Goal: Information Seeking & Learning: Learn about a topic

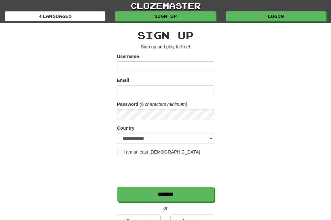
click at [279, 21] on link "Login" at bounding box center [275, 16] width 100 height 10
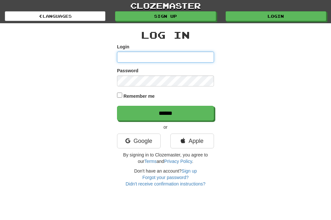
type input "**********"
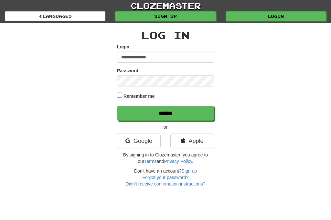
click at [165, 113] on input "******" at bounding box center [165, 113] width 97 height 15
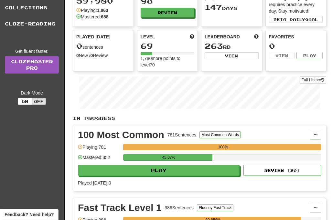
scroll to position [53, 0]
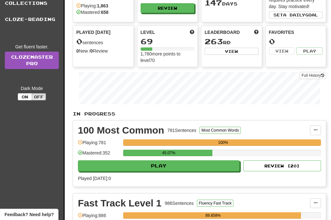
click at [120, 169] on button "Play" at bounding box center [158, 165] width 161 height 11
select select "**"
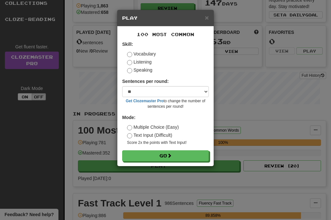
click at [140, 161] on button "Go" at bounding box center [165, 155] width 87 height 11
click at [144, 150] on button "Go" at bounding box center [165, 155] width 87 height 11
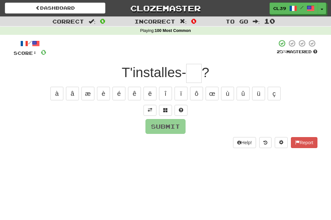
click at [194, 72] on input "text" at bounding box center [193, 73] width 15 height 19
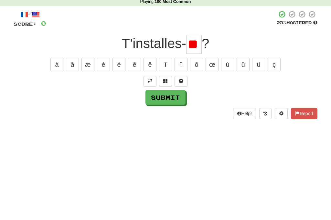
type input "*"
click at [271, 87] on button "ç" at bounding box center [273, 94] width 13 height 14
type input "*"
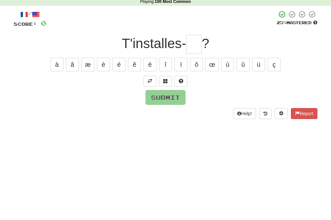
type input "*"
click at [53, 87] on button "à" at bounding box center [56, 94] width 13 height 14
type input "*"
click at [69, 87] on button "â" at bounding box center [72, 94] width 13 height 14
type input "*"
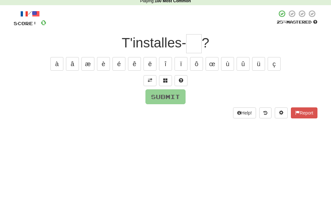
click at [146, 105] on button at bounding box center [149, 110] width 13 height 11
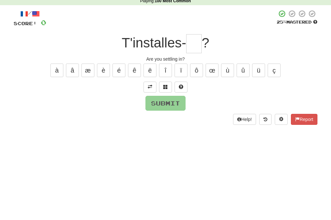
scroll to position [30, 0]
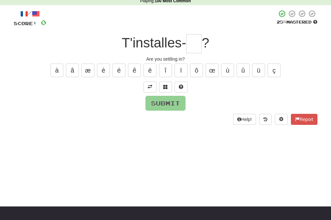
click at [191, 42] on input "text" at bounding box center [193, 43] width 15 height 19
type input "*"
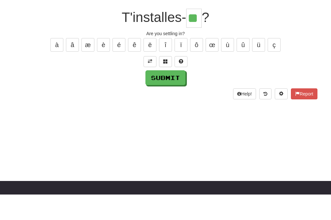
type input "**"
click at [157, 96] on button "Submit" at bounding box center [165, 103] width 40 height 15
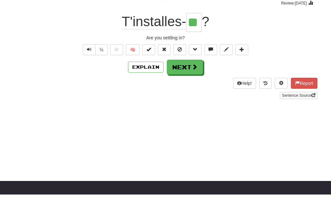
scroll to position [55, 0]
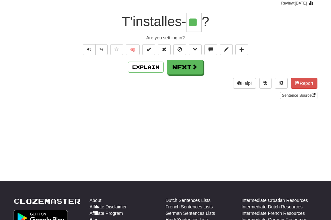
click at [182, 67] on button "Next" at bounding box center [185, 67] width 36 height 15
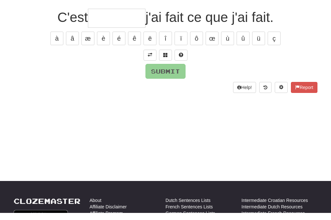
scroll to position [45, 0]
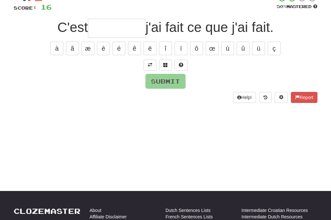
click at [149, 63] on span at bounding box center [150, 65] width 5 height 5
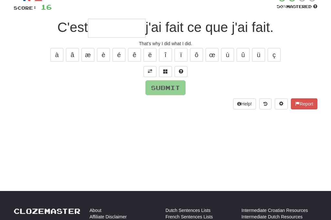
click at [95, 27] on input "text" at bounding box center [116, 28] width 57 height 19
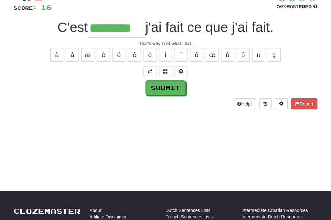
type input "********"
click at [173, 85] on button "Submit" at bounding box center [165, 87] width 40 height 15
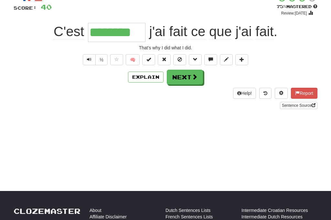
click at [85, 58] on button "Text-to-speech controls" at bounding box center [89, 59] width 13 height 11
click at [188, 79] on button "Next" at bounding box center [185, 77] width 36 height 15
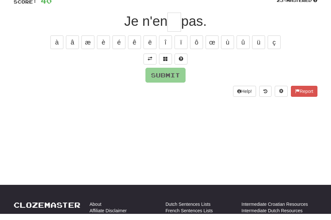
type input "*"
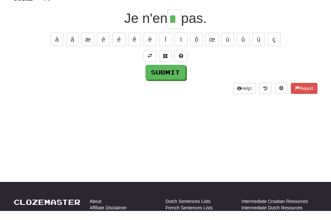
click at [163, 74] on button "Submit" at bounding box center [165, 81] width 40 height 15
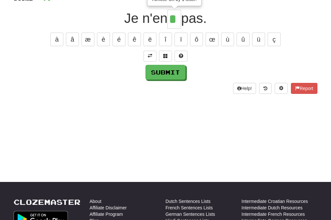
click at [174, 17] on input "*" at bounding box center [174, 19] width 14 height 19
type input "**"
click at [160, 70] on button "Submit" at bounding box center [165, 72] width 40 height 15
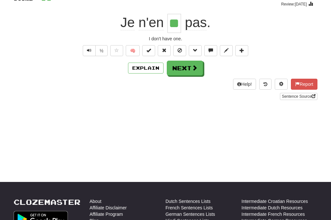
click at [184, 72] on button "Next" at bounding box center [185, 68] width 36 height 15
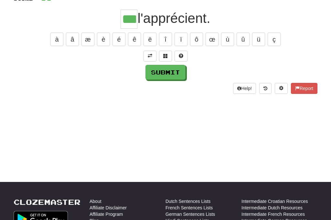
click at [161, 75] on button "Submit" at bounding box center [165, 72] width 40 height 15
type input "***"
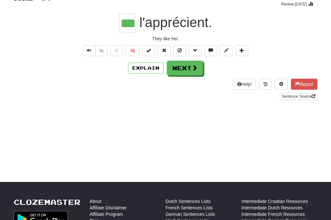
click at [185, 72] on button "Next" at bounding box center [185, 68] width 36 height 15
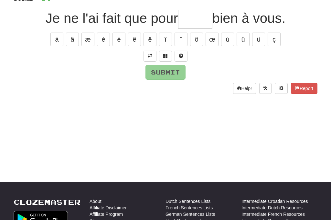
click at [147, 57] on button at bounding box center [149, 56] width 13 height 11
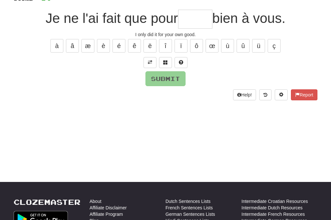
click at [191, 21] on input "text" at bounding box center [195, 19] width 34 height 19
type input "*"
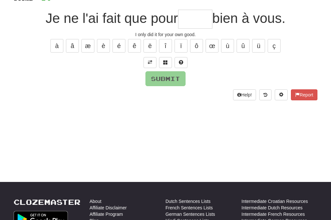
type input "*"
click at [100, 46] on button "è" at bounding box center [103, 46] width 13 height 14
type input "*"
click at [118, 44] on button "é" at bounding box center [118, 46] width 13 height 14
type input "*"
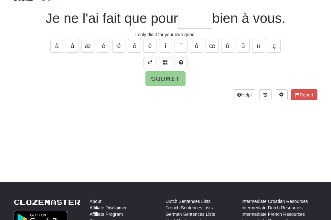
click at [134, 44] on button "ê" at bounding box center [134, 46] width 13 height 14
type input "*"
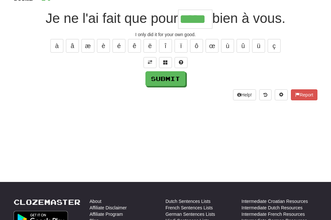
type input "*****"
click at [161, 80] on button "Submit" at bounding box center [165, 78] width 40 height 15
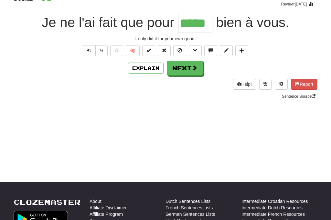
click at [185, 70] on button "Next" at bounding box center [185, 68] width 36 height 15
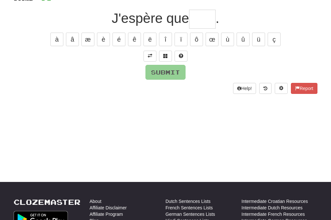
click at [148, 55] on span at bounding box center [150, 56] width 5 height 5
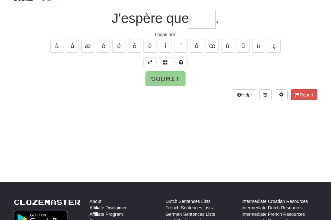
click at [200, 15] on input "text" at bounding box center [202, 19] width 26 height 19
type input "*"
type input "***"
click at [165, 79] on button "Submit" at bounding box center [165, 78] width 40 height 15
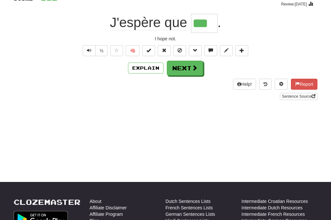
click at [189, 63] on button "Next" at bounding box center [185, 68] width 36 height 15
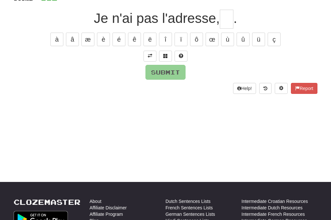
type input "*"
click at [54, 39] on button "à" at bounding box center [56, 40] width 13 height 14
type input "**"
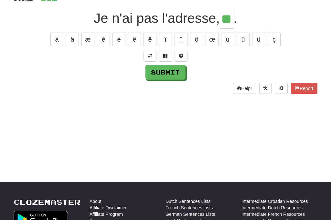
click at [157, 71] on button "Submit" at bounding box center [165, 72] width 40 height 15
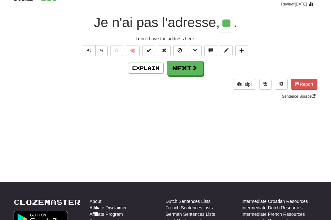
click at [191, 68] on span at bounding box center [194, 68] width 6 height 6
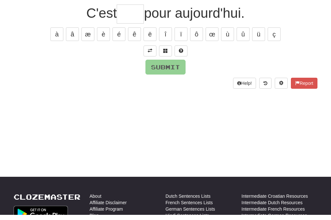
click at [147, 51] on button at bounding box center [149, 56] width 13 height 11
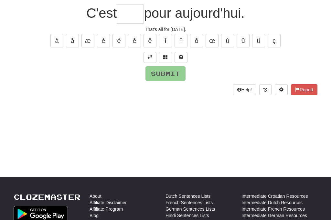
click at [129, 15] on input "text" at bounding box center [130, 14] width 27 height 19
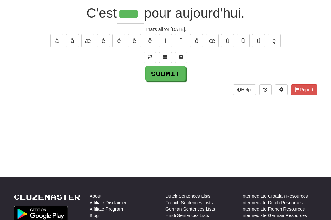
type input "****"
click at [162, 77] on button "Submit" at bounding box center [165, 73] width 40 height 15
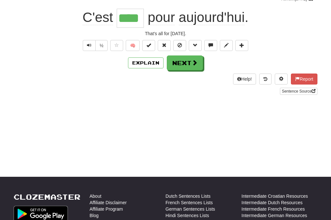
click at [186, 65] on button "Next" at bounding box center [185, 63] width 36 height 15
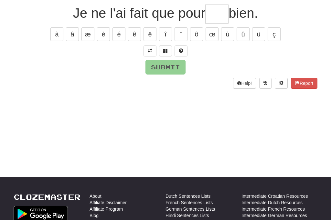
click at [149, 49] on span at bounding box center [150, 50] width 5 height 5
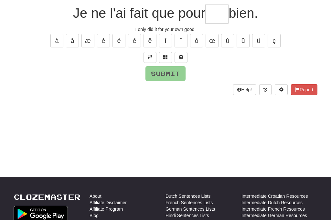
click at [218, 11] on input "text" at bounding box center [216, 14] width 23 height 19
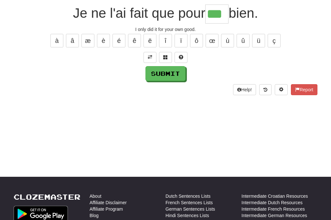
click at [163, 77] on button "Submit" at bounding box center [165, 73] width 40 height 15
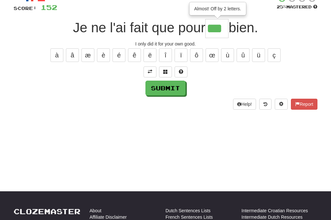
click at [160, 86] on button "Submit" at bounding box center [165, 88] width 40 height 15
type input "***"
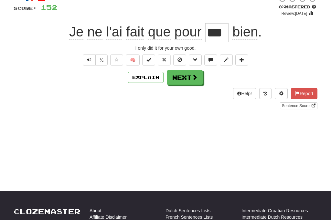
click at [191, 80] on span at bounding box center [194, 77] width 6 height 6
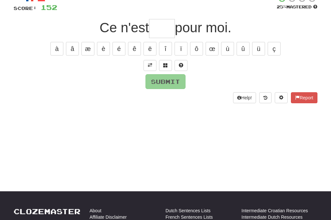
scroll to position [45, 0]
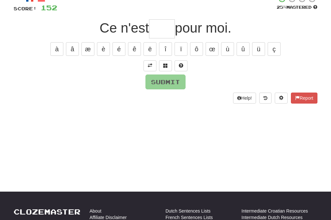
click at [147, 64] on button at bounding box center [149, 65] width 13 height 11
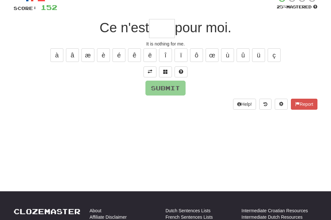
click at [161, 27] on input "text" at bounding box center [162, 28] width 26 height 19
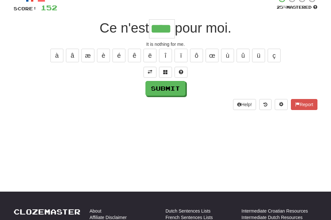
type input "****"
click at [162, 84] on button "Submit" at bounding box center [165, 88] width 40 height 15
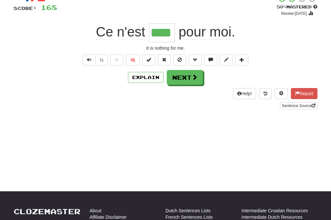
click at [184, 81] on button "Next" at bounding box center [185, 77] width 36 height 15
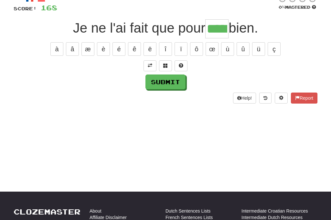
click at [164, 82] on button "Submit" at bounding box center [165, 82] width 40 height 15
type input "***"
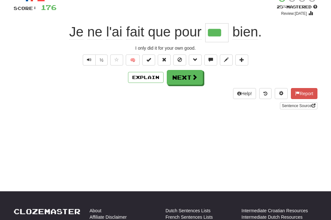
click at [183, 82] on button "Next" at bounding box center [185, 77] width 36 height 15
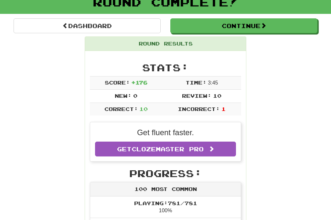
click at [85, 27] on link "Dashboard" at bounding box center [87, 25] width 147 height 15
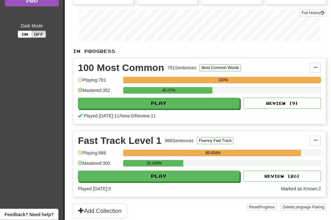
scroll to position [115, 0]
click at [147, 178] on button "Play" at bounding box center [158, 176] width 161 height 11
select select "**"
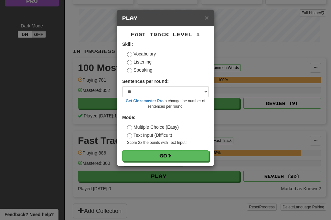
click at [147, 159] on button "Go" at bounding box center [165, 155] width 87 height 11
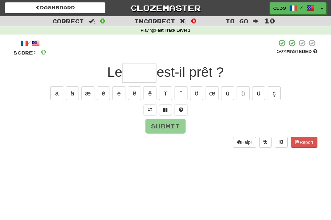
scroll to position [5, 0]
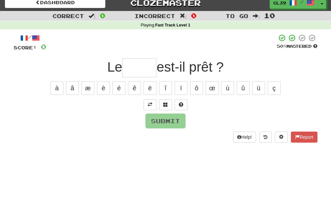
click at [151, 103] on span at bounding box center [150, 104] width 5 height 5
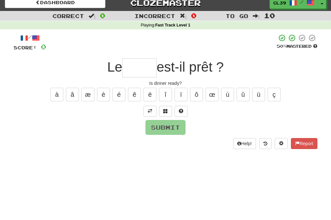
click at [129, 67] on input "text" at bounding box center [139, 67] width 34 height 19
click at [164, 95] on button "î" at bounding box center [165, 95] width 13 height 14
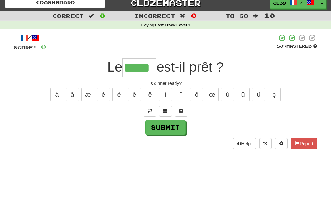
type input "*****"
click at [164, 129] on button "Submit" at bounding box center [165, 127] width 40 height 15
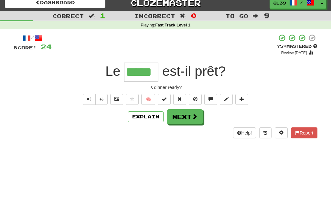
click at [190, 113] on button "Next" at bounding box center [185, 116] width 36 height 15
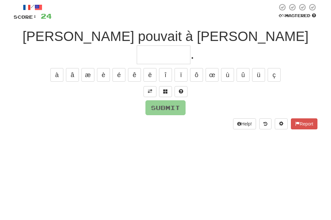
click at [148, 120] on span at bounding box center [150, 122] width 5 height 5
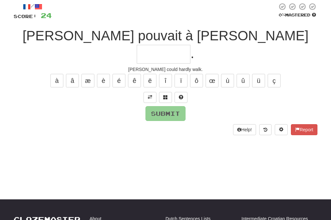
scroll to position [37, 0]
click at [190, 45] on input "text" at bounding box center [164, 54] width 54 height 19
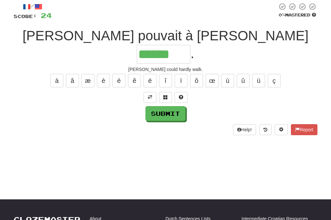
click at [116, 74] on button "é" at bounding box center [118, 81] width 13 height 14
type input "*******"
click at [171, 106] on button "Submit" at bounding box center [165, 113] width 40 height 15
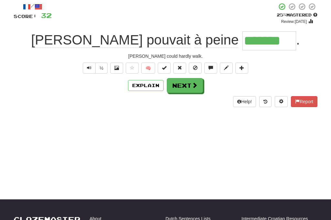
click at [191, 84] on span at bounding box center [194, 85] width 6 height 6
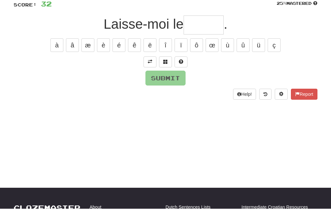
click at [154, 68] on button at bounding box center [149, 73] width 13 height 11
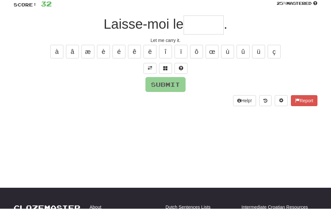
scroll to position [48, 0]
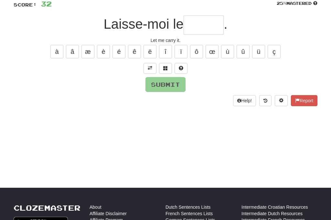
click at [205, 25] on input "text" at bounding box center [203, 25] width 40 height 19
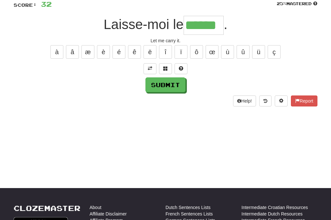
type input "******"
click at [159, 86] on button "Submit" at bounding box center [165, 84] width 40 height 15
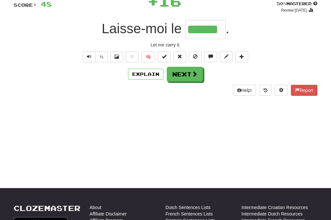
scroll to position [48, 0]
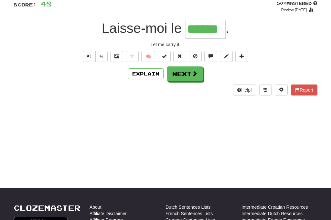
click at [185, 74] on button "Next" at bounding box center [185, 74] width 36 height 15
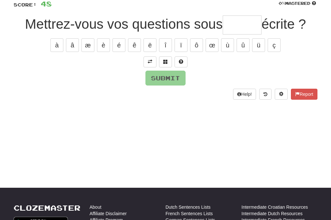
scroll to position [48, 0]
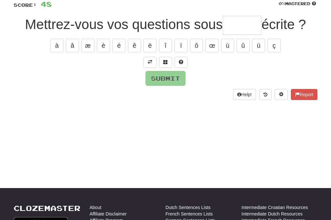
click at [151, 60] on span at bounding box center [150, 62] width 5 height 5
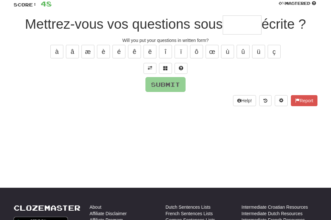
click at [235, 21] on input "text" at bounding box center [241, 24] width 39 height 19
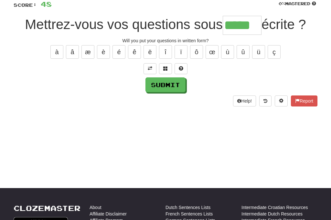
type input "*****"
click at [183, 85] on button "Submit" at bounding box center [165, 84] width 40 height 15
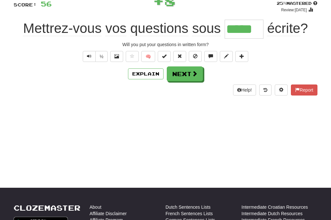
scroll to position [48, 0]
click at [183, 73] on button "Next" at bounding box center [185, 74] width 36 height 15
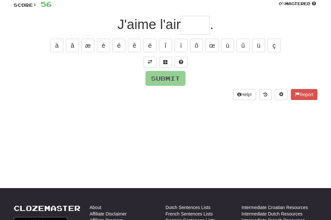
click at [150, 63] on span at bounding box center [150, 62] width 5 height 5
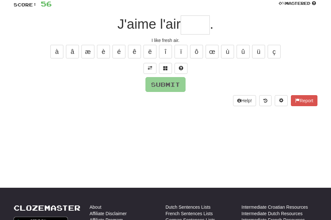
click at [191, 26] on input "text" at bounding box center [195, 24] width 29 height 19
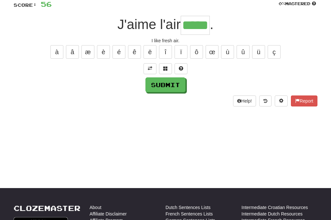
type input "*****"
click at [172, 82] on button "Submit" at bounding box center [165, 84] width 40 height 15
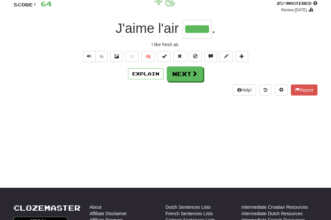
click at [187, 77] on button "Next" at bounding box center [185, 74] width 36 height 15
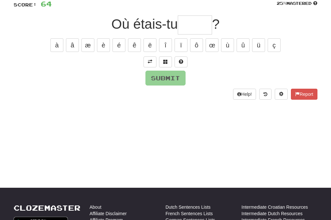
scroll to position [48, 0]
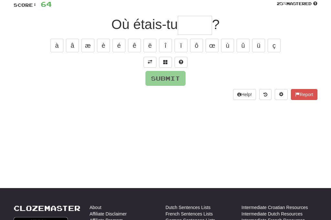
click at [150, 61] on span at bounding box center [150, 62] width 5 height 5
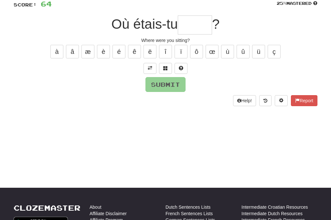
click at [188, 25] on input "text" at bounding box center [195, 25] width 34 height 19
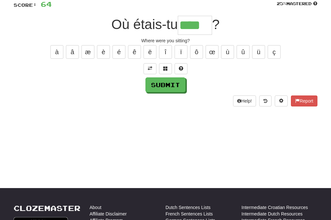
click at [104, 34] on div "/ Score: 64 25 % Mastered Où étais-tu **** ? Where were you sitting? à â æ è é …" at bounding box center [166, 48] width 304 height 115
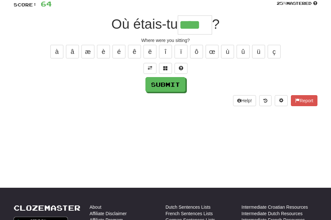
click at [98, 50] on button "è" at bounding box center [103, 52] width 13 height 14
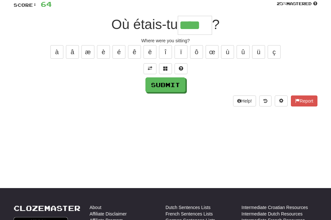
click at [118, 54] on button "é" at bounding box center [118, 52] width 13 height 14
click at [136, 52] on button "ê" at bounding box center [134, 52] width 13 height 14
type input "*****"
click at [170, 80] on button "Submit" at bounding box center [165, 84] width 40 height 15
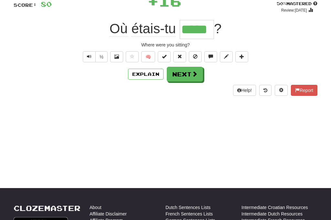
scroll to position [48, 0]
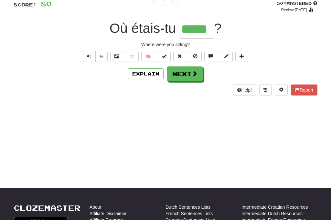
click at [184, 71] on button "Next" at bounding box center [185, 74] width 36 height 15
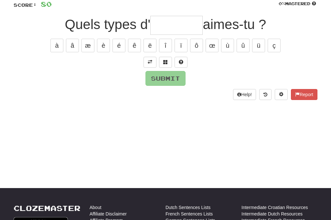
click at [150, 61] on span at bounding box center [150, 62] width 5 height 5
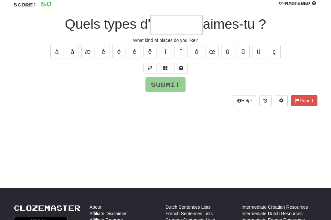
click at [163, 28] on input "text" at bounding box center [176, 24] width 52 height 19
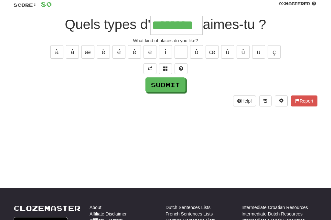
type input "********"
click at [169, 79] on button "Submit" at bounding box center [165, 84] width 40 height 15
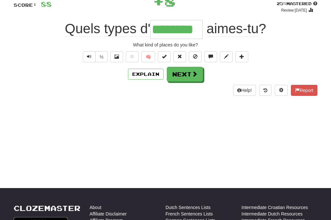
scroll to position [48, 0]
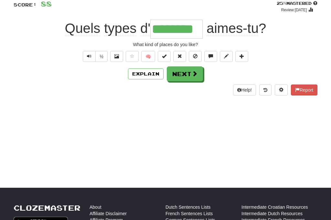
click at [189, 75] on button "Next" at bounding box center [185, 74] width 36 height 15
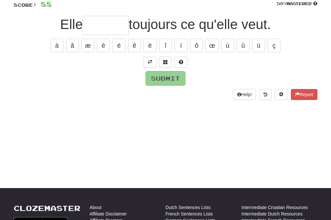
click at [152, 64] on button at bounding box center [149, 62] width 13 height 11
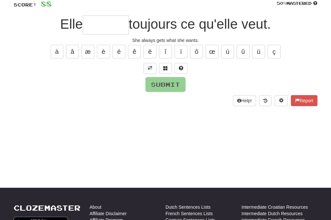
click at [153, 69] on button at bounding box center [149, 68] width 13 height 11
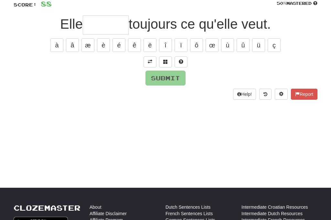
click at [89, 21] on input "text" at bounding box center [106, 24] width 46 height 19
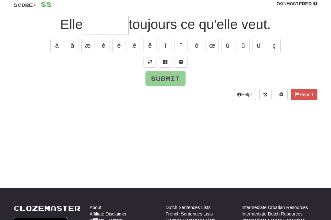
type input "*"
click at [55, 43] on button "à" at bounding box center [56, 46] width 13 height 14
type input "*"
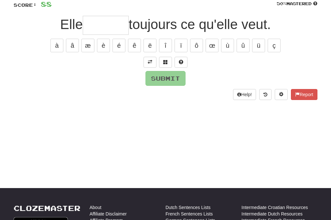
click at [70, 44] on button "â" at bounding box center [72, 46] width 13 height 14
type input "*"
click at [102, 43] on button "è" at bounding box center [103, 46] width 13 height 14
type input "*"
click at [118, 47] on button "é" at bounding box center [118, 46] width 13 height 14
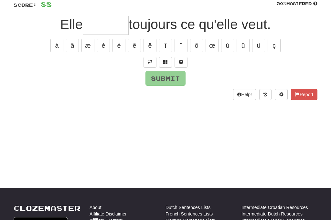
type input "*"
click at [132, 44] on button "ê" at bounding box center [134, 46] width 13 height 14
type input "*"
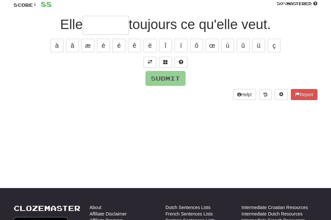
type input "*"
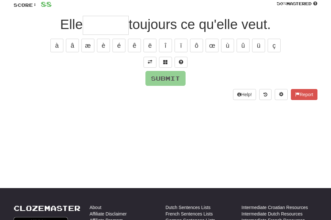
type input "*"
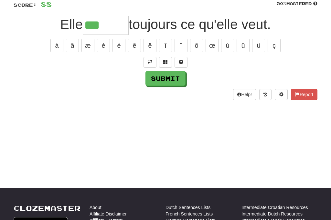
click at [55, 39] on button "à" at bounding box center [56, 46] width 13 height 14
click at [70, 40] on button "â" at bounding box center [72, 46] width 13 height 14
click at [102, 46] on button "è" at bounding box center [103, 46] width 13 height 14
click at [116, 46] on button "é" at bounding box center [118, 46] width 13 height 14
click at [132, 44] on button "ê" at bounding box center [134, 46] width 13 height 14
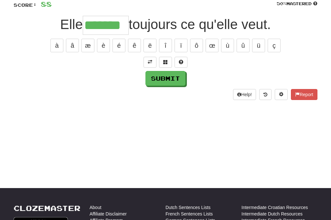
type input "*******"
click at [171, 78] on button "Submit" at bounding box center [165, 78] width 40 height 15
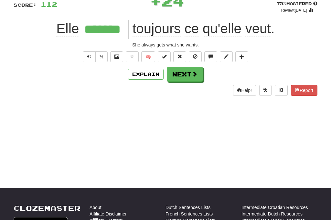
scroll to position [48, 0]
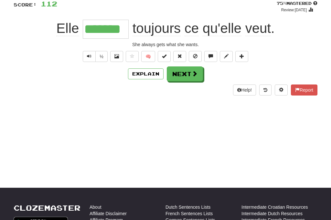
click at [148, 70] on button "Explain" at bounding box center [146, 73] width 36 height 11
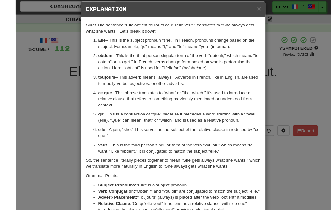
scroll to position [6, 0]
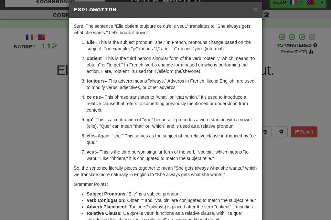
click at [253, 7] on span "×" at bounding box center [255, 8] width 4 height 7
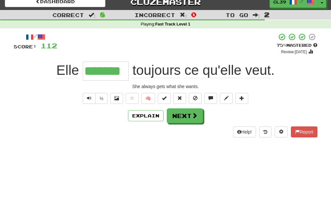
click at [184, 117] on button "Next" at bounding box center [185, 115] width 36 height 15
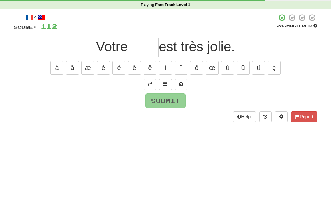
click at [147, 98] on button at bounding box center [149, 103] width 13 height 11
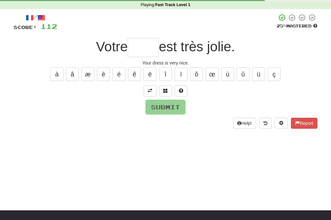
click at [141, 46] on input "text" at bounding box center [143, 47] width 31 height 19
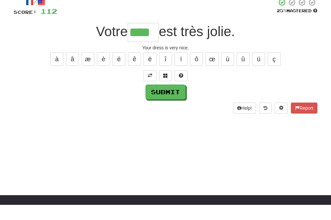
type input "****"
click at [174, 100] on button "Submit" at bounding box center [165, 107] width 40 height 15
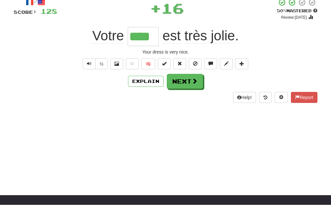
scroll to position [41, 0]
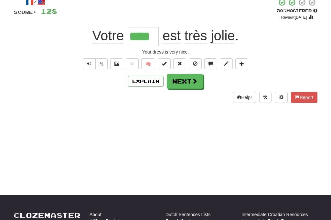
click at [186, 81] on button "Next" at bounding box center [185, 81] width 36 height 15
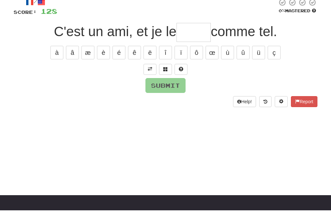
scroll to position [31, 0]
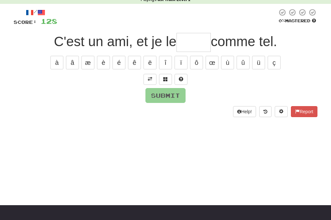
click at [151, 78] on span at bounding box center [150, 79] width 5 height 5
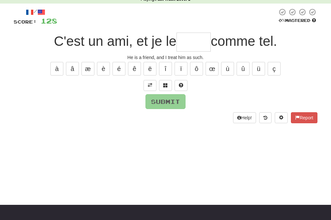
click at [187, 40] on input "text" at bounding box center [193, 42] width 34 height 19
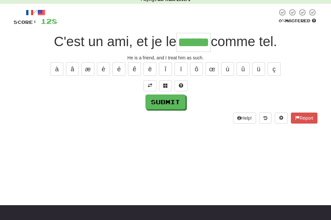
type input "******"
click at [173, 100] on button "Submit" at bounding box center [165, 102] width 40 height 15
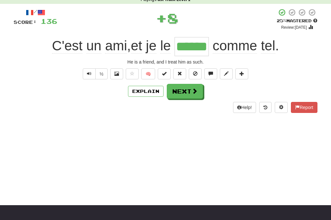
scroll to position [31, 0]
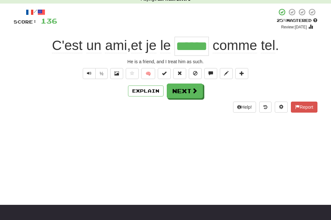
click at [184, 95] on button "Next" at bounding box center [185, 91] width 36 height 15
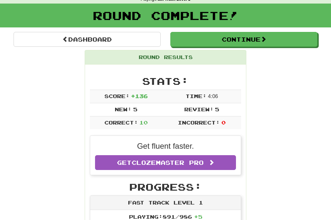
click at [76, 39] on link "Dashboard" at bounding box center [87, 39] width 147 height 15
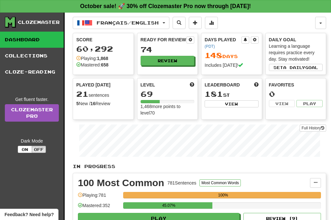
click at [175, 61] on button "Review" at bounding box center [167, 61] width 54 height 10
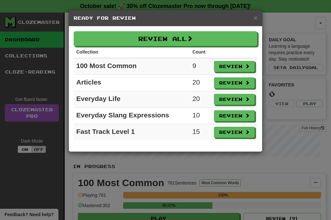
click at [238, 65] on button "Review" at bounding box center [234, 66] width 41 height 11
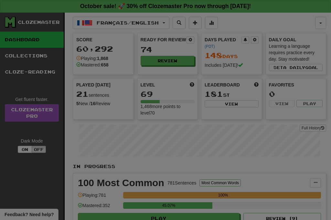
select select "**"
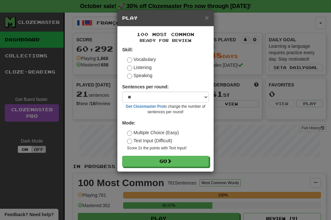
click at [185, 163] on button "Go" at bounding box center [165, 161] width 87 height 11
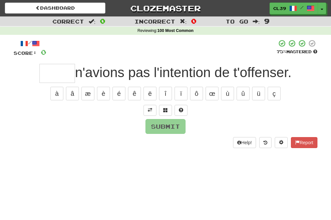
click at [51, 71] on input "text" at bounding box center [57, 73] width 36 height 19
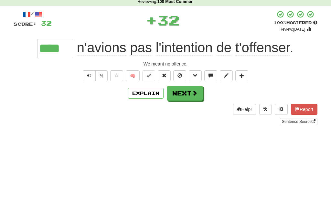
type input "****"
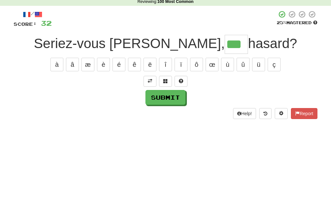
type input "***"
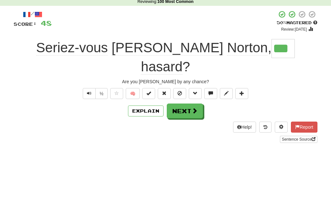
scroll to position [29, 0]
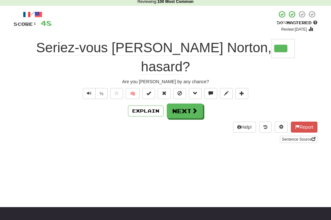
click at [147, 106] on button "Explain" at bounding box center [146, 111] width 36 height 11
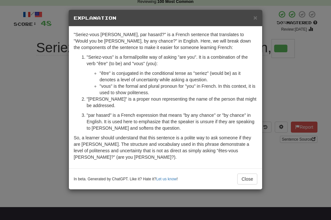
scroll to position [29, 0]
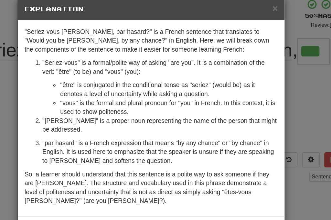
click at [253, 14] on span "×" at bounding box center [255, 17] width 4 height 7
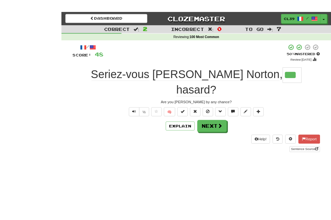
scroll to position [8, 0]
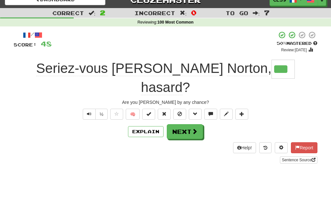
click at [190, 125] on button "Next" at bounding box center [185, 132] width 36 height 15
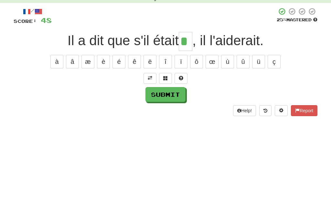
click at [58, 79] on button "à" at bounding box center [56, 86] width 13 height 14
type input "**"
click at [170, 111] on button "Submit" at bounding box center [165, 118] width 40 height 15
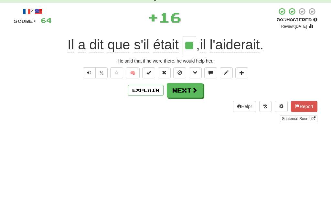
scroll to position [32, 0]
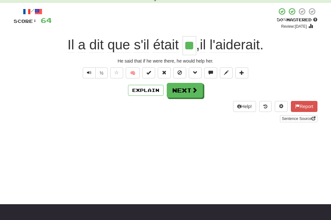
click at [188, 92] on button "Next" at bounding box center [185, 90] width 36 height 15
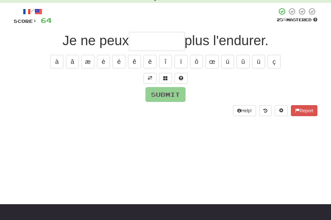
type input "*"
click at [148, 81] on button at bounding box center [149, 78] width 13 height 11
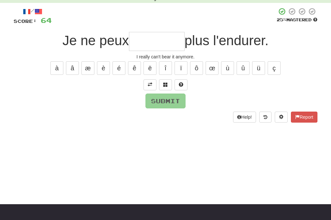
click at [145, 44] on input "text" at bounding box center [157, 41] width 56 height 19
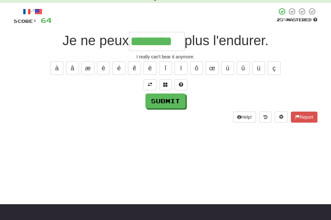
type input "********"
click at [171, 102] on button "Submit" at bounding box center [165, 101] width 40 height 15
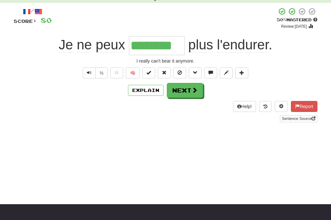
click at [183, 88] on button "Next" at bounding box center [185, 90] width 36 height 15
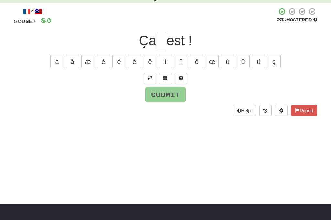
type input "*"
click at [55, 60] on button "à" at bounding box center [56, 62] width 13 height 14
type input "*"
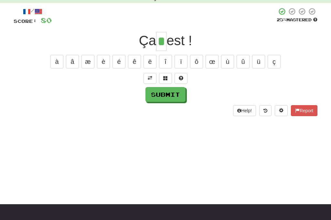
click at [171, 93] on button "Submit" at bounding box center [165, 94] width 40 height 15
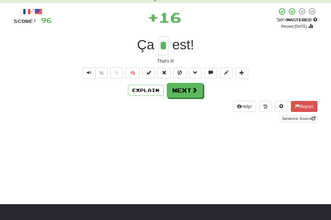
click at [183, 92] on button "Next" at bounding box center [185, 90] width 36 height 15
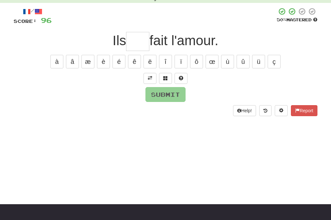
click at [152, 80] on button at bounding box center [149, 78] width 13 height 11
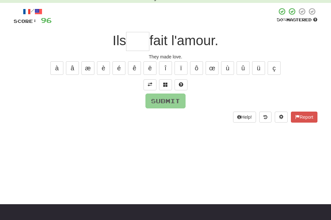
click at [134, 42] on input "text" at bounding box center [137, 41] width 23 height 19
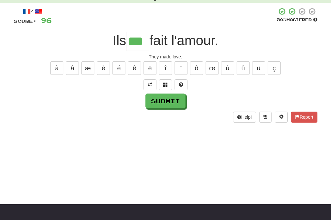
type input "***"
click at [173, 101] on button "Submit" at bounding box center [165, 101] width 40 height 15
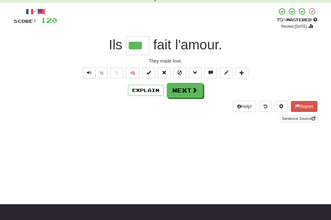
click at [189, 90] on button "Next" at bounding box center [185, 90] width 36 height 15
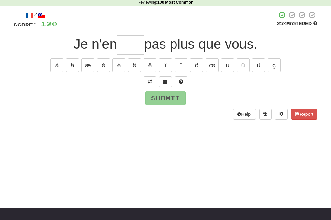
scroll to position [29, 0]
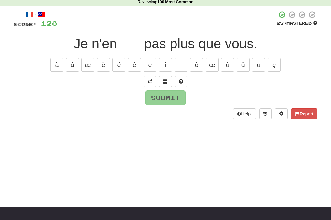
click at [150, 80] on span at bounding box center [150, 81] width 5 height 5
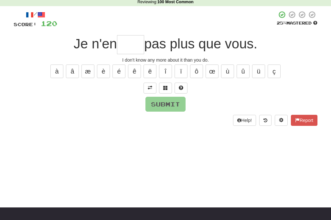
click at [129, 50] on input "text" at bounding box center [130, 44] width 27 height 19
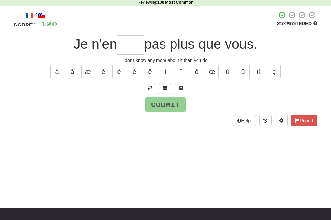
type input "*"
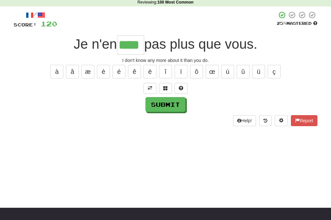
type input "****"
click at [168, 100] on button "Submit" at bounding box center [165, 104] width 40 height 15
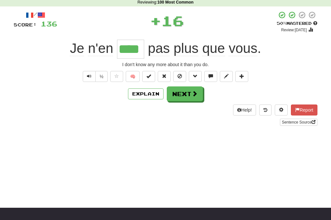
scroll to position [29, 0]
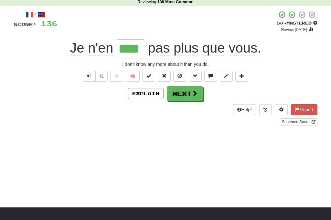
click at [88, 77] on span "Text-to-speech controls" at bounding box center [89, 76] width 5 height 5
click at [187, 95] on button "Next" at bounding box center [185, 93] width 36 height 15
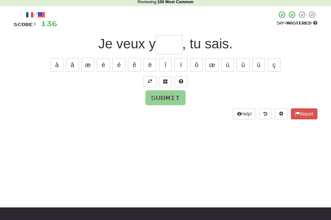
scroll to position [28, 0]
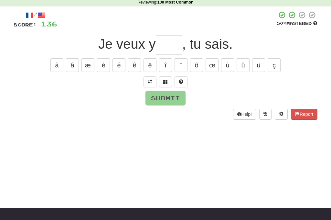
click at [152, 81] on span at bounding box center [150, 81] width 5 height 5
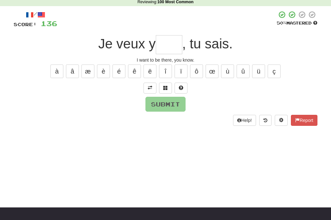
click at [170, 51] on input "text" at bounding box center [169, 45] width 26 height 19
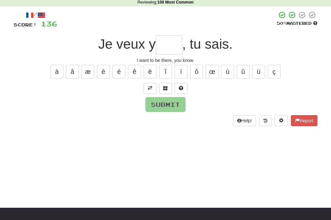
type input "*"
click at [106, 69] on button "è" at bounding box center [103, 72] width 13 height 14
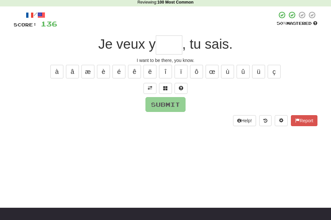
type input "*"
click at [121, 73] on button "é" at bounding box center [118, 72] width 13 height 14
type input "*"
click at [134, 74] on button "ê" at bounding box center [134, 72] width 13 height 14
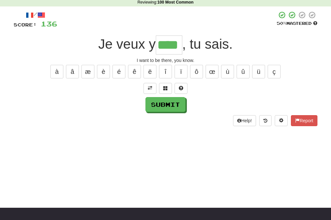
scroll to position [29, 0]
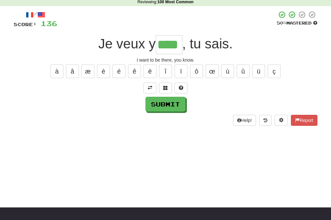
type input "****"
click at [164, 105] on button "Submit" at bounding box center [165, 104] width 40 height 15
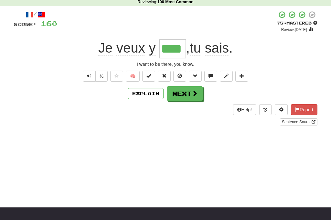
click at [191, 93] on span at bounding box center [194, 93] width 6 height 6
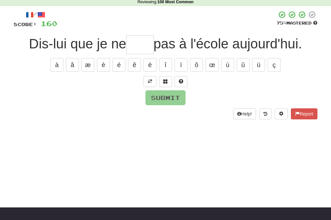
click at [149, 79] on span at bounding box center [150, 81] width 5 height 5
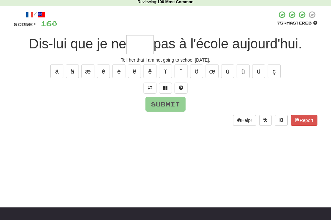
click at [139, 48] on input "text" at bounding box center [139, 44] width 27 height 19
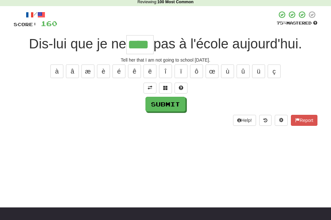
type input "****"
click at [170, 106] on button "Submit" at bounding box center [165, 104] width 40 height 15
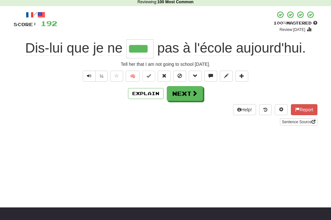
click at [183, 94] on button "Next" at bounding box center [185, 93] width 36 height 15
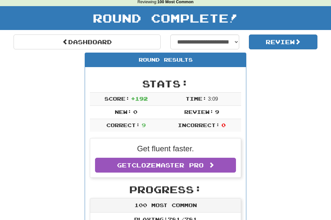
click at [72, 38] on link "Dashboard" at bounding box center [87, 42] width 147 height 15
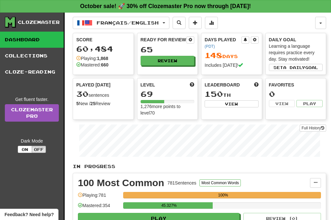
click at [229, 104] on button "View" at bounding box center [231, 103] width 54 height 7
select select "**********"
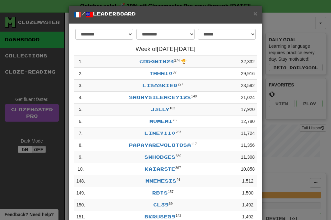
scroll to position [5, 0]
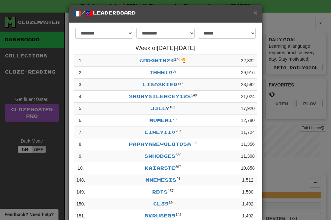
click at [255, 13] on span "×" at bounding box center [255, 12] width 4 height 7
